Goal: Task Accomplishment & Management: Manage account settings

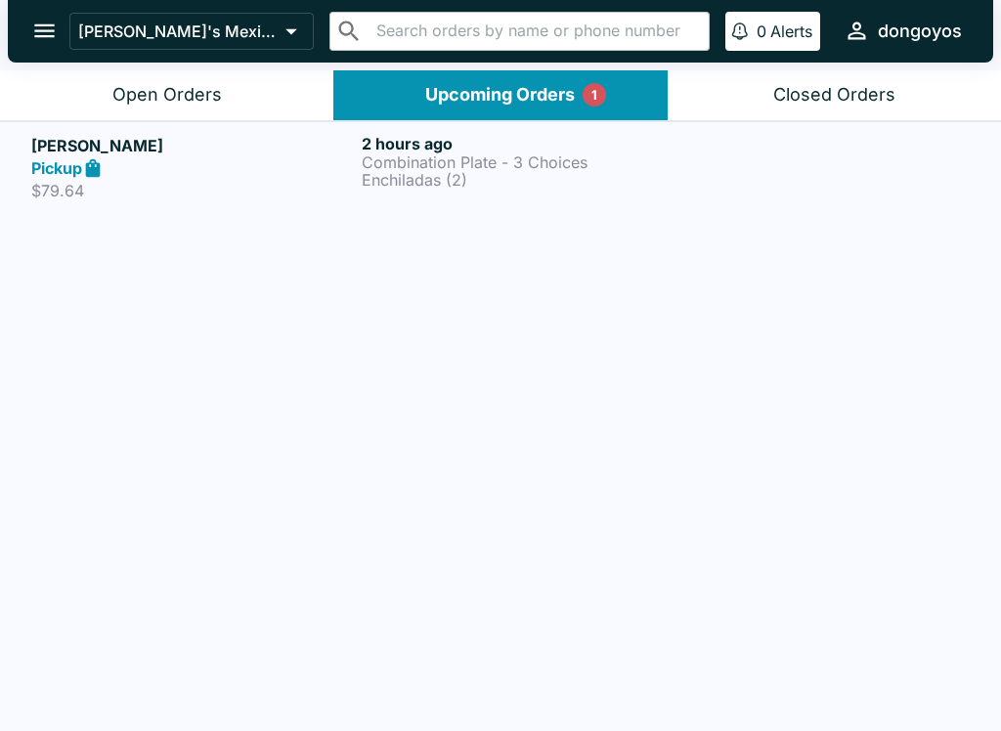
click at [569, 170] on p "Combination Plate - 3 Choices" at bounding box center [523, 162] width 323 height 18
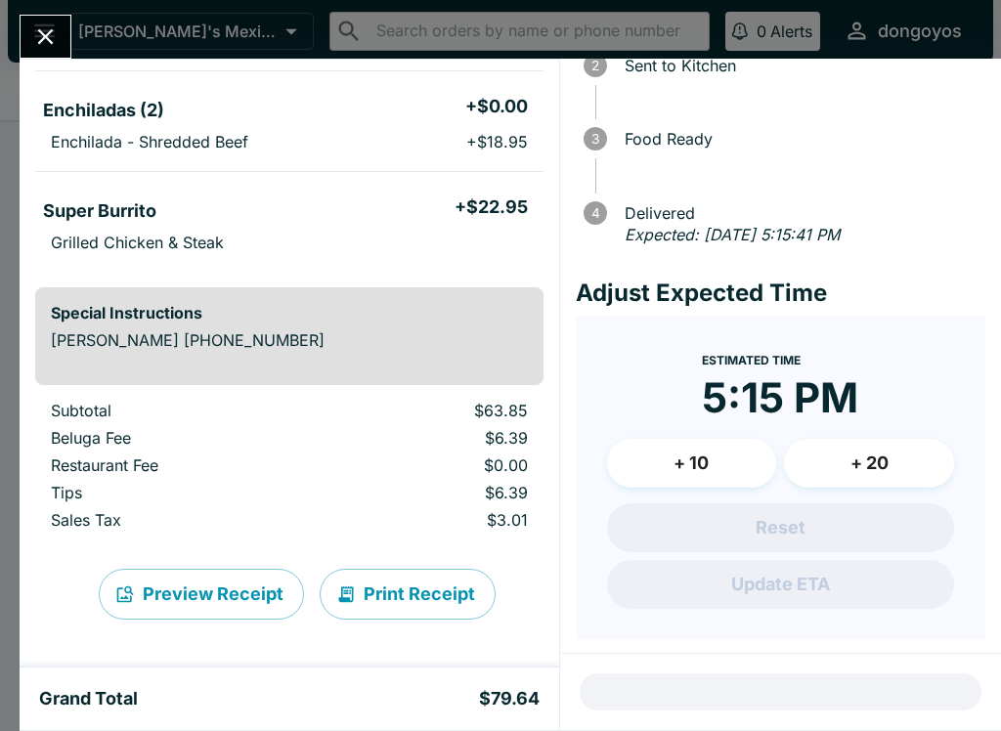
scroll to position [395, 0]
click at [655, 704] on div at bounding box center [780, 692] width 441 height 76
click at [661, 692] on div at bounding box center [780, 692] width 441 height 76
click at [678, 681] on div at bounding box center [780, 692] width 441 height 76
click at [680, 703] on div at bounding box center [780, 692] width 441 height 76
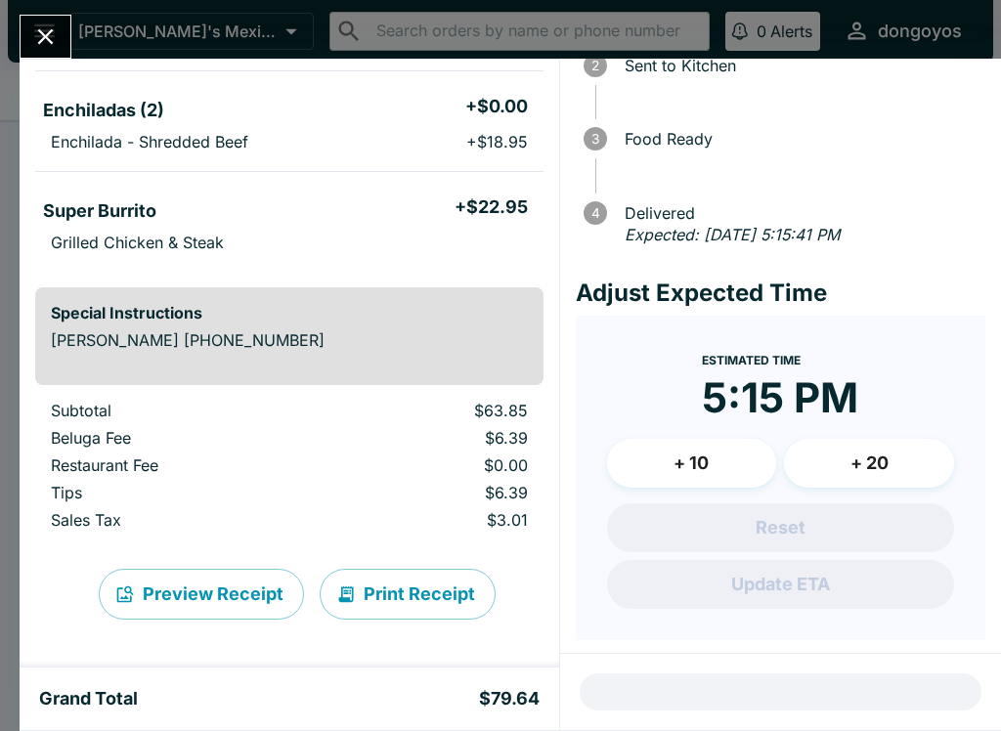
click at [679, 702] on div at bounding box center [780, 692] width 441 height 76
click at [51, 35] on icon "Close" at bounding box center [45, 36] width 26 height 26
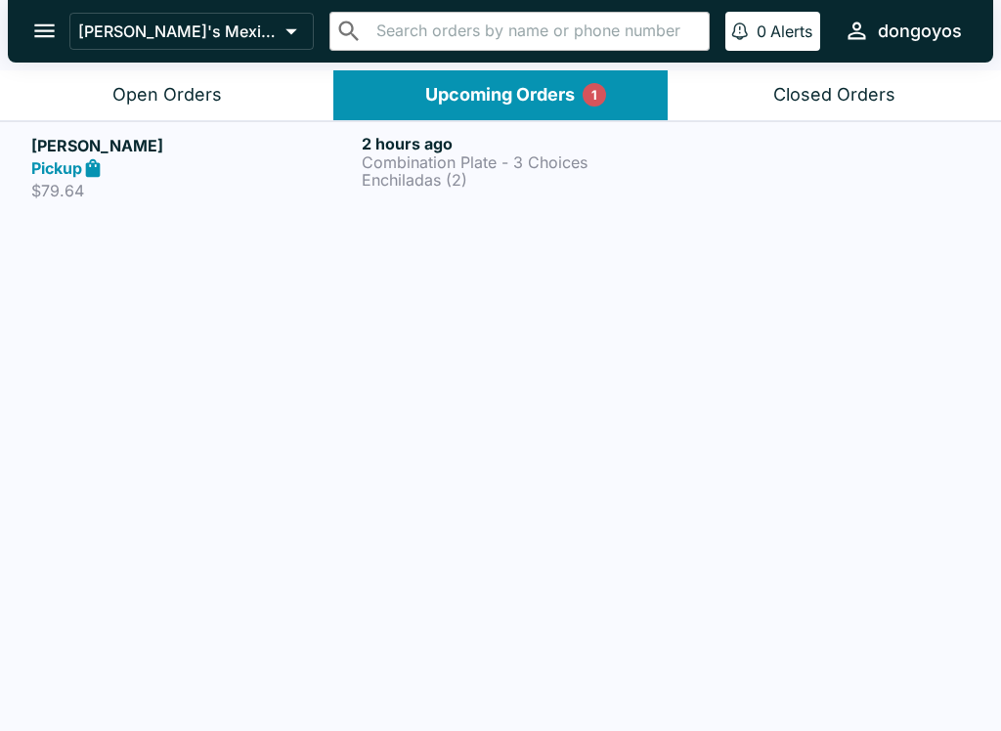
click at [760, 109] on button "Closed Orders" at bounding box center [834, 95] width 333 height 50
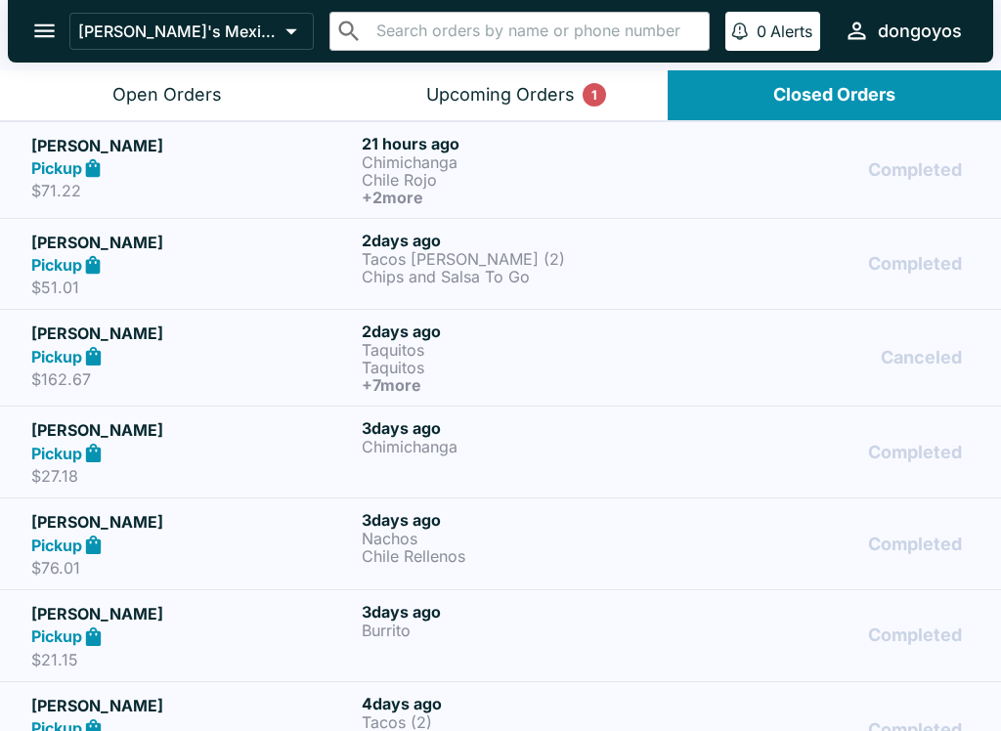
click at [229, 74] on button "Open Orders" at bounding box center [166, 95] width 333 height 50
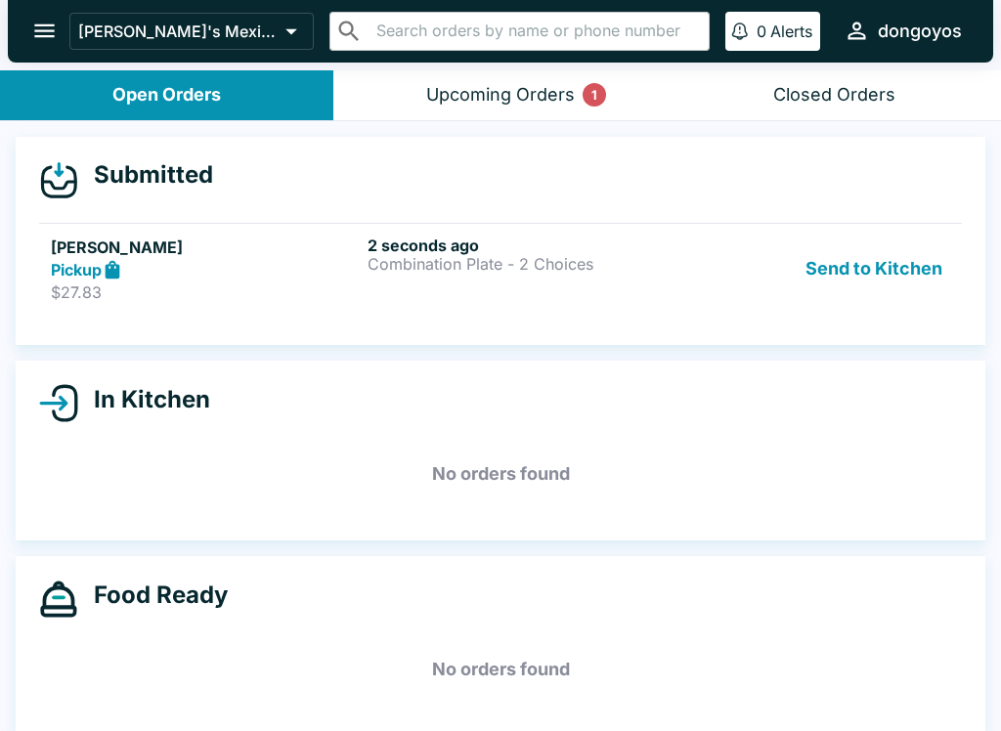
click at [426, 84] on div "Upcoming Orders 1" at bounding box center [500, 95] width 149 height 22
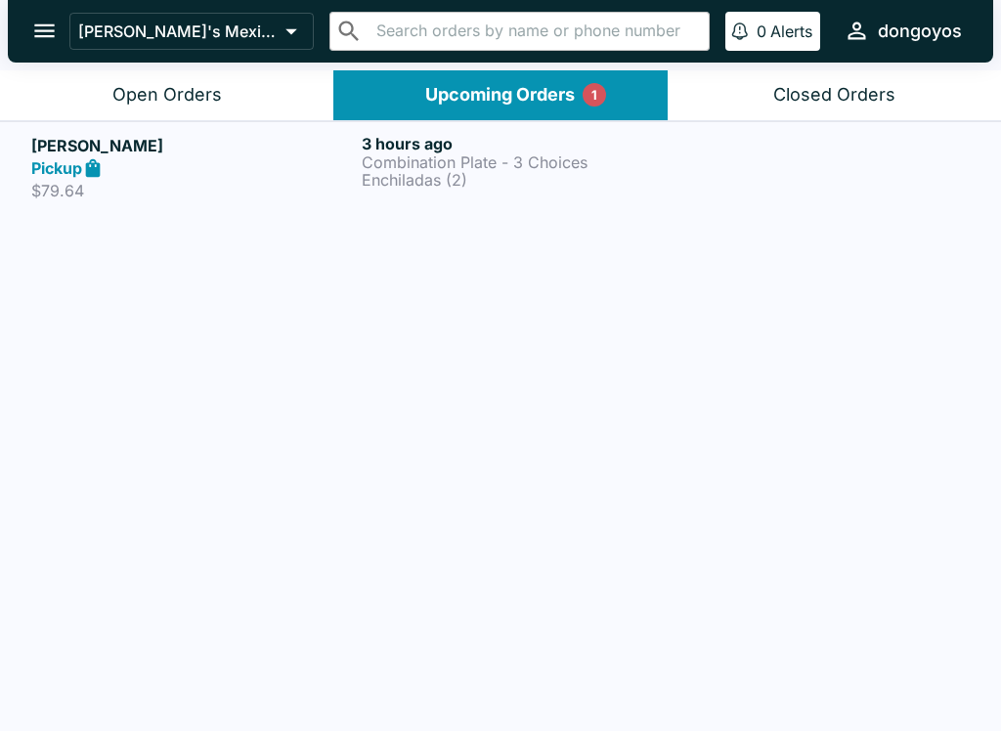
click at [223, 131] on link "[PERSON_NAME] Pickup $79.64 3 hours ago Combination Plate - 3 Choices Enchilada…" at bounding box center [500, 167] width 1001 height 92
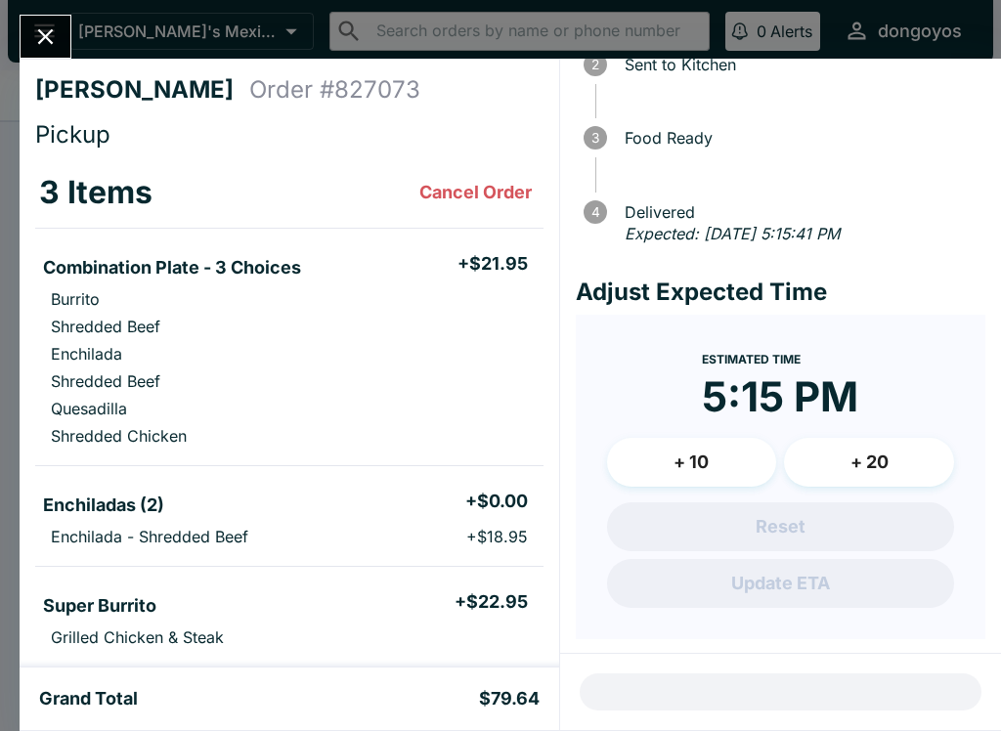
scroll to position [140, 0]
click at [51, 42] on icon "Close" at bounding box center [46, 37] width 16 height 16
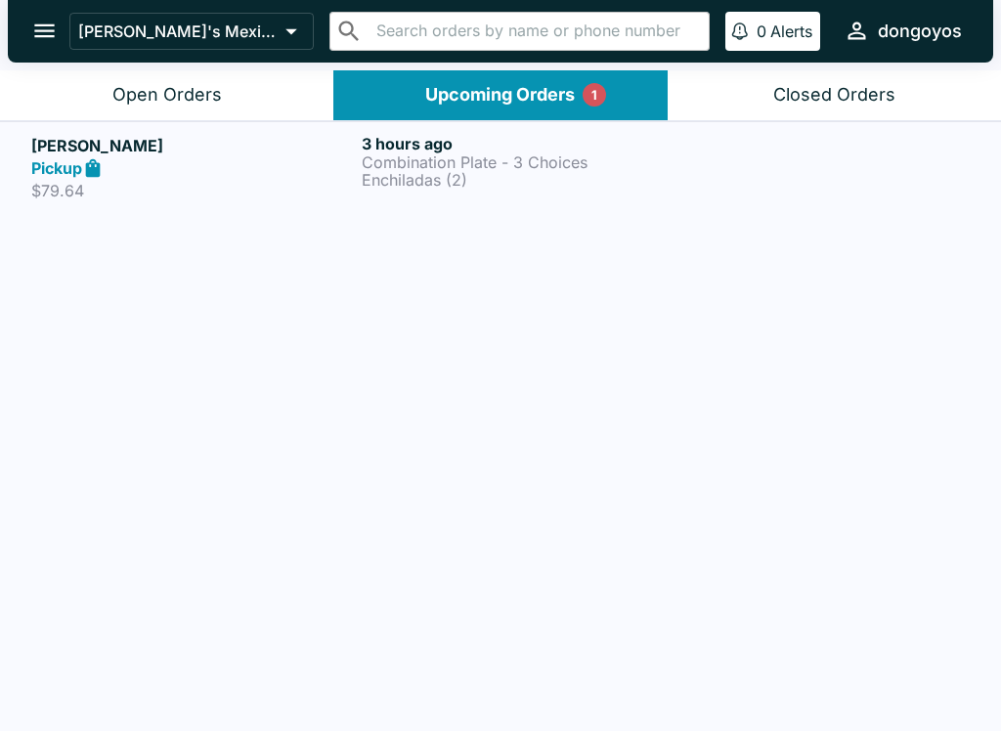
click at [124, 103] on div "Open Orders" at bounding box center [166, 95] width 109 height 22
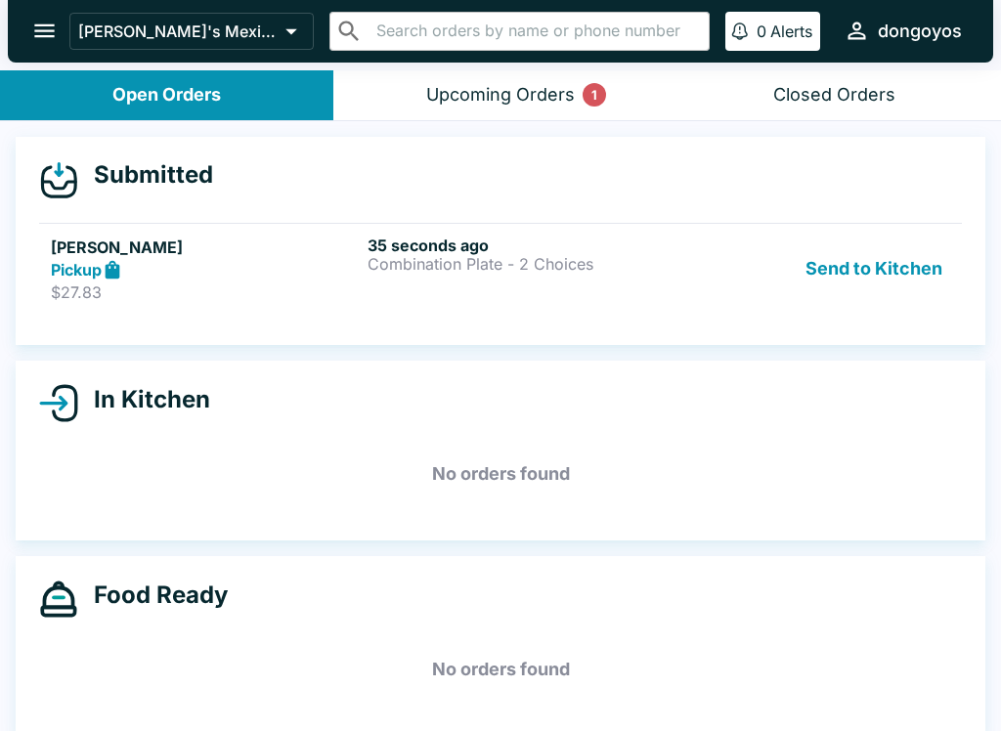
click at [916, 246] on button "Send to Kitchen" at bounding box center [874, 269] width 153 height 67
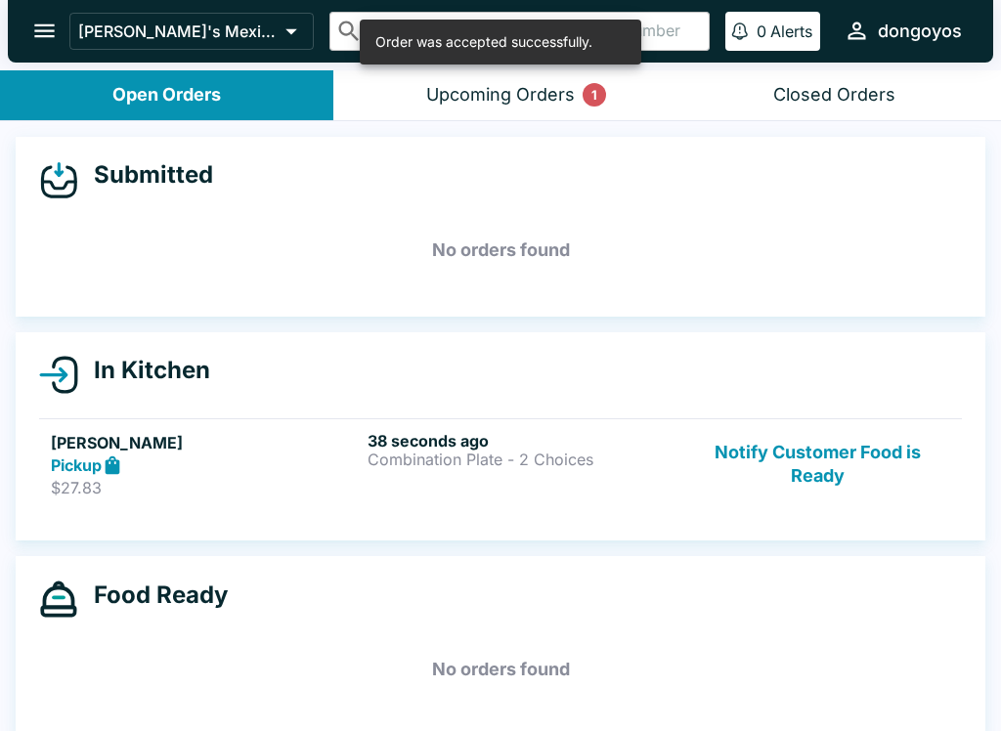
click at [458, 87] on div "Upcoming Orders 1" at bounding box center [500, 95] width 149 height 22
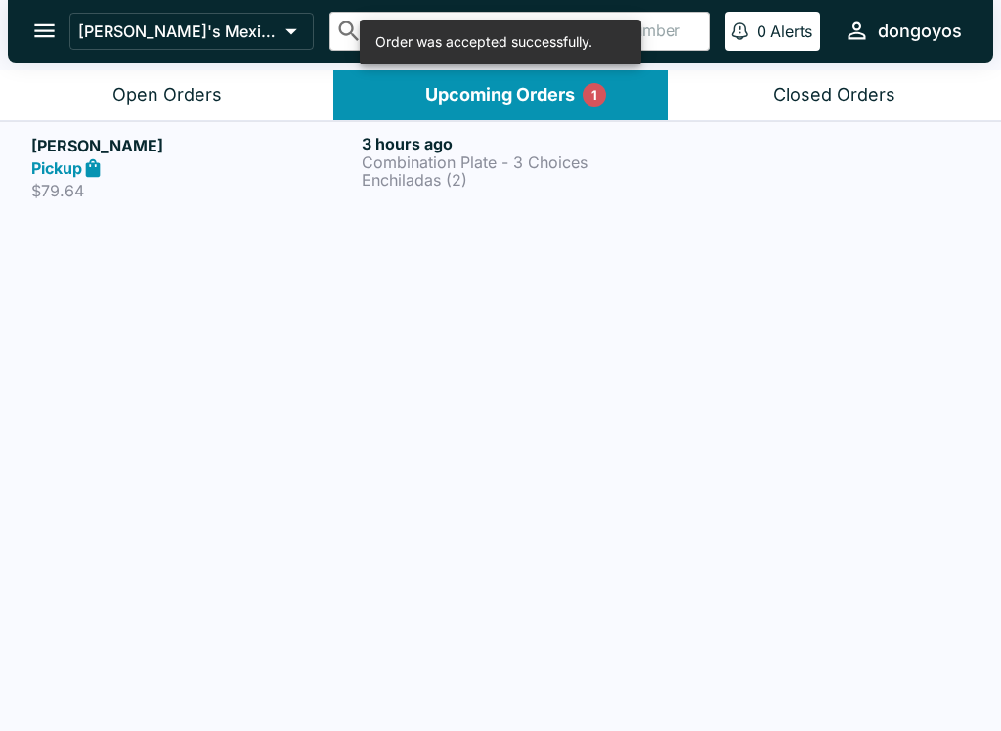
click at [236, 166] on div "Pickup" at bounding box center [192, 168] width 323 height 22
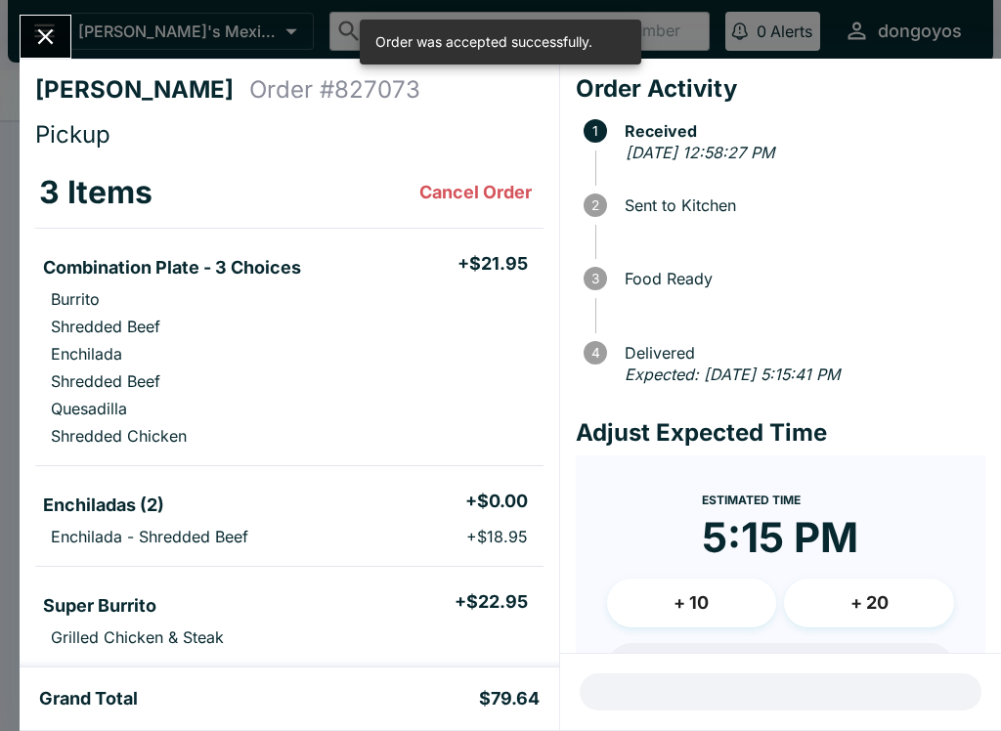
click at [230, 68] on div "[PERSON_NAME] Order # 827073 Pickup 3 Items Cancel Order Combination Plate - 3 …" at bounding box center [290, 363] width 540 height 609
click at [31, 37] on button "Close" at bounding box center [46, 37] width 50 height 42
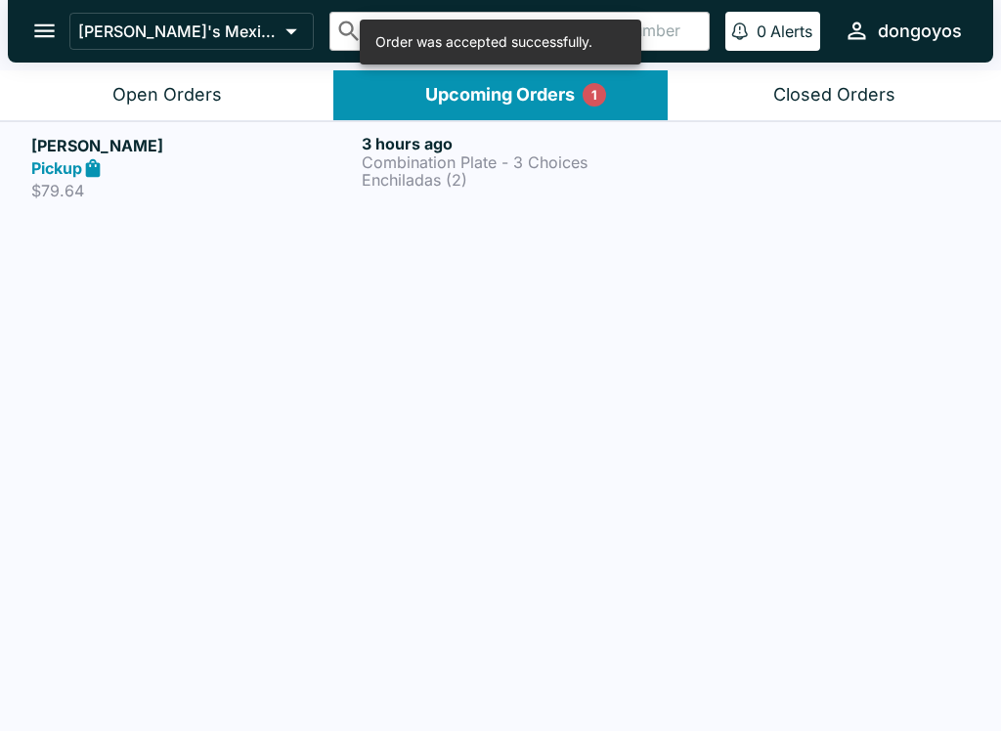
click at [184, 86] on div "Open Orders" at bounding box center [166, 95] width 109 height 22
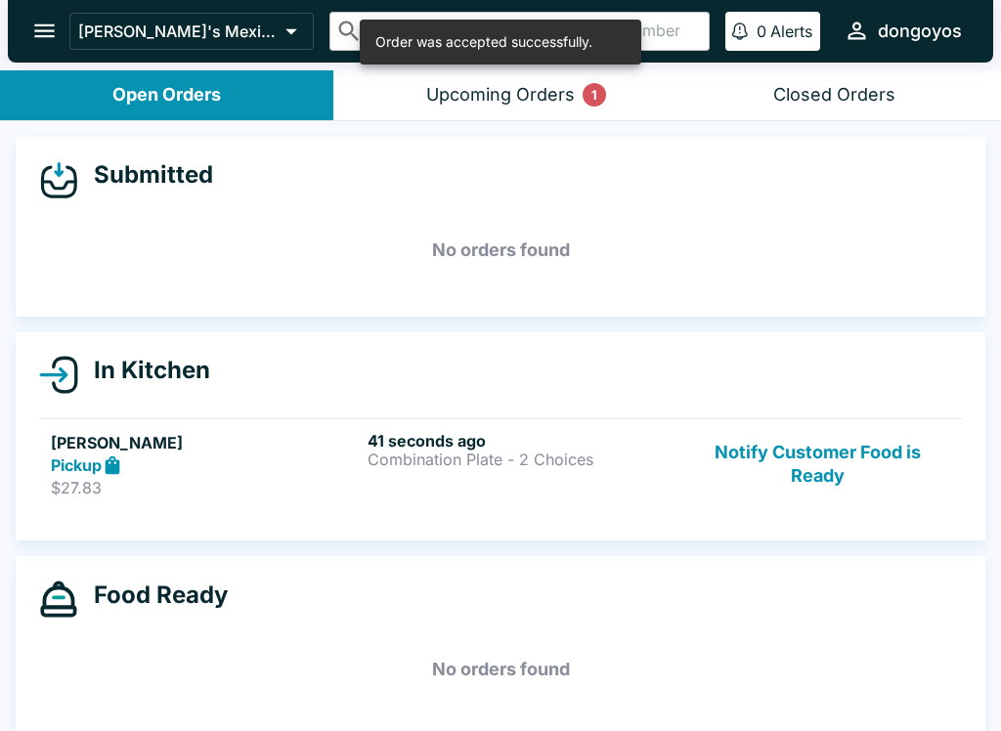
click at [329, 418] on link "[PERSON_NAME] s Pickup $27.83 41 seconds ago Combination Plate - 2 Choices Noti…" at bounding box center [500, 464] width 923 height 92
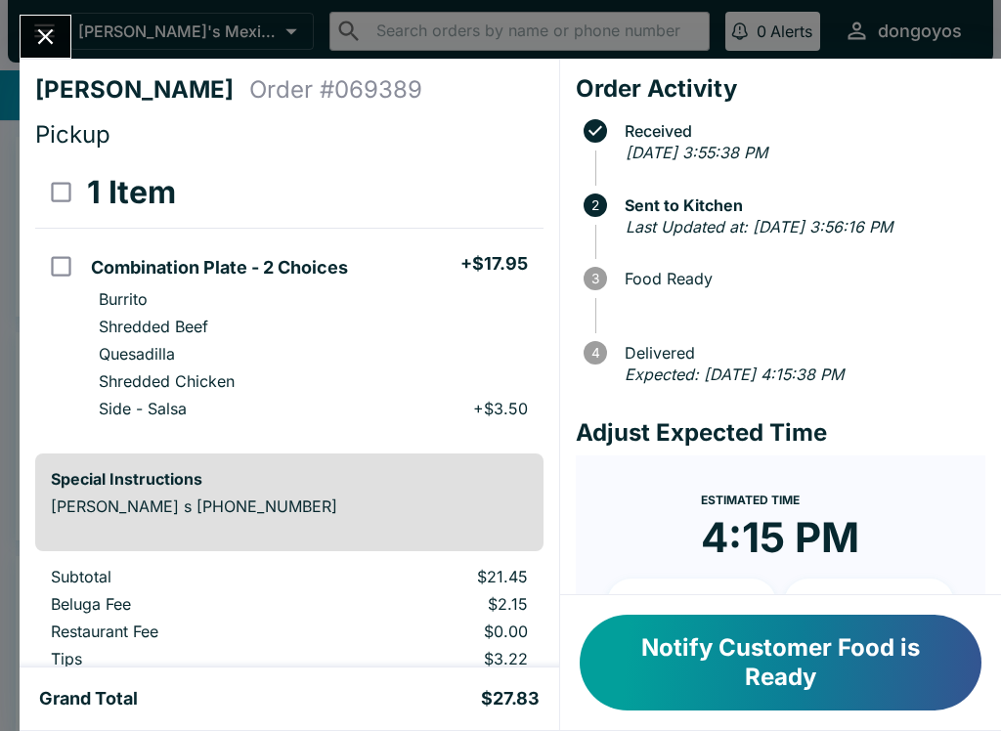
click at [63, 40] on button "Close" at bounding box center [46, 37] width 50 height 42
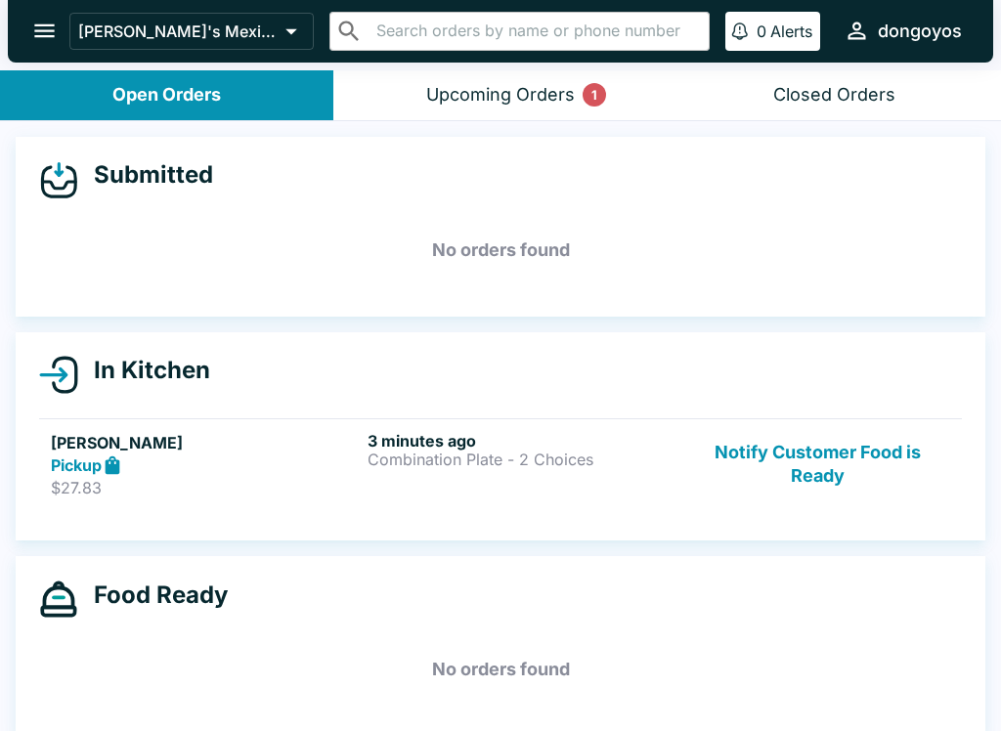
click at [403, 70] on button "Upcoming Orders 1" at bounding box center [499, 95] width 333 height 50
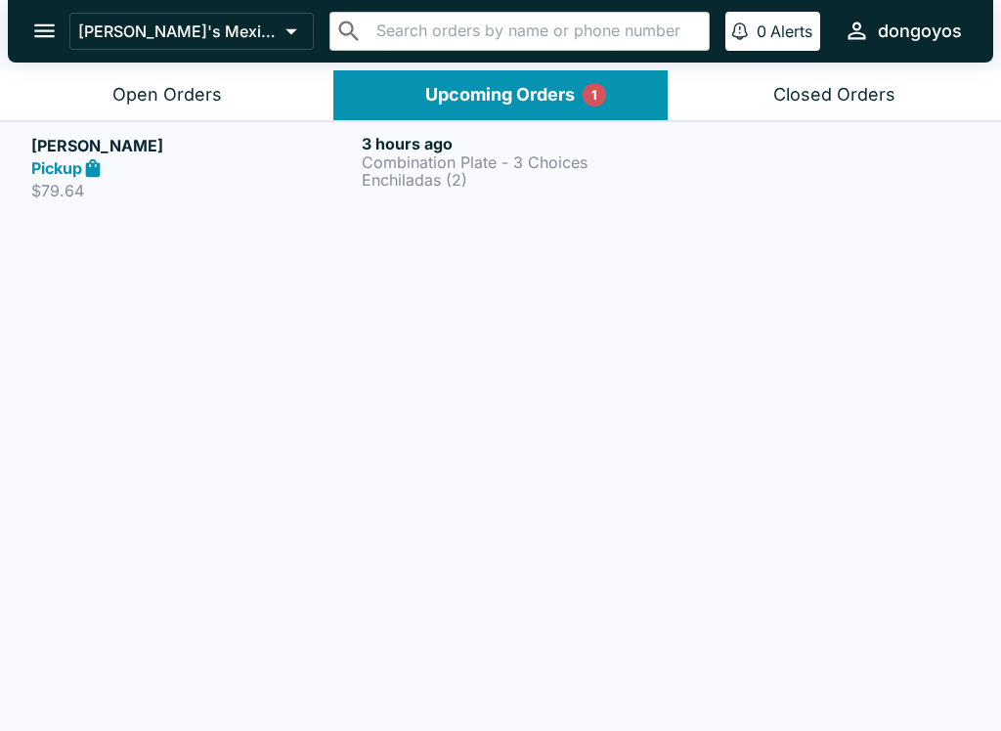
click at [161, 158] on div "Pickup" at bounding box center [192, 168] width 323 height 22
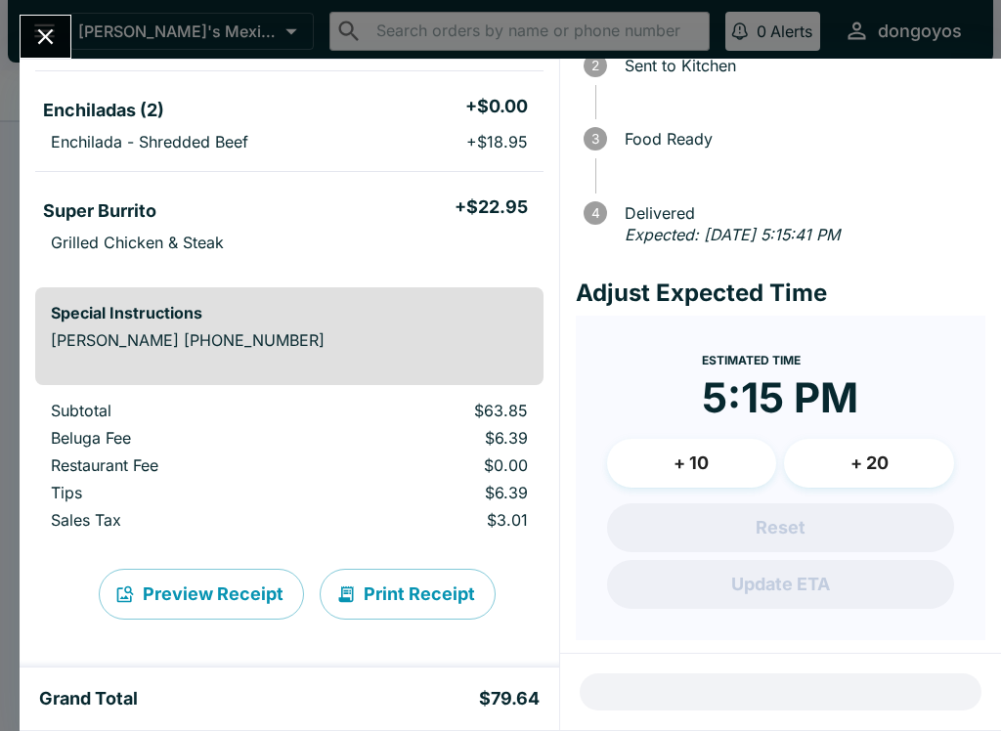
scroll to position [395, 0]
click at [30, 26] on button "Close" at bounding box center [46, 37] width 50 height 42
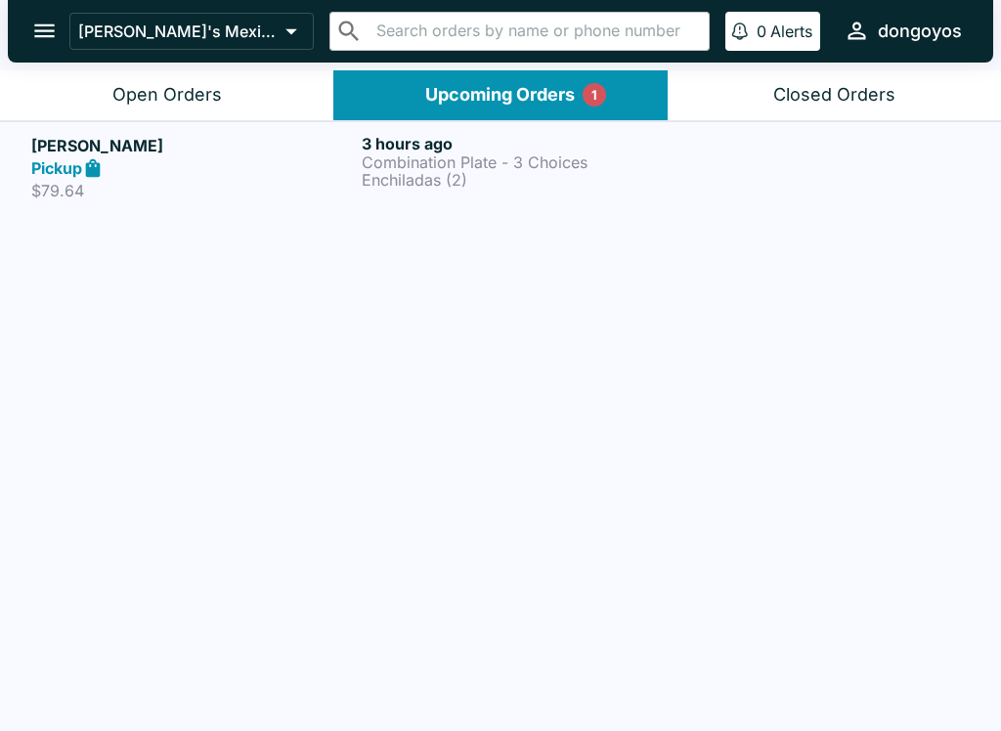
click at [193, 90] on div "Open Orders" at bounding box center [166, 95] width 109 height 22
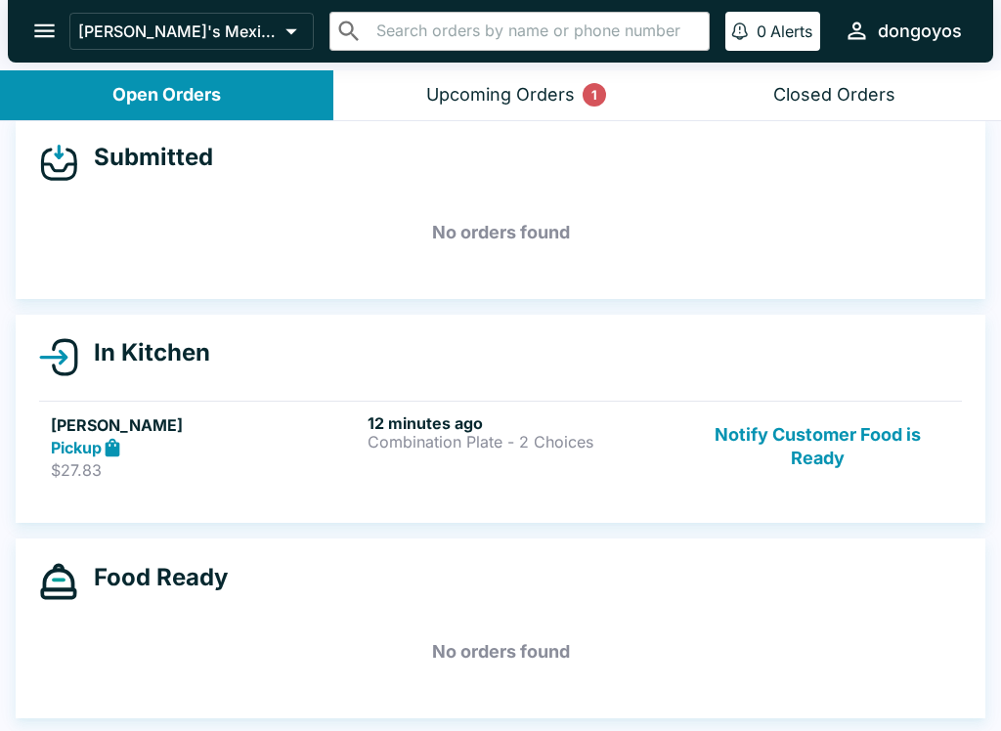
scroll to position [18, 0]
